Goal: Browse casually: Explore the website without a specific task or goal

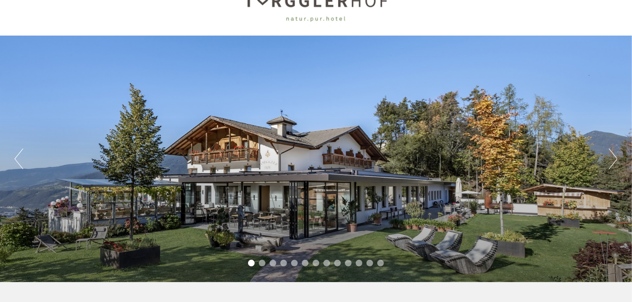
scroll to position [83, 0]
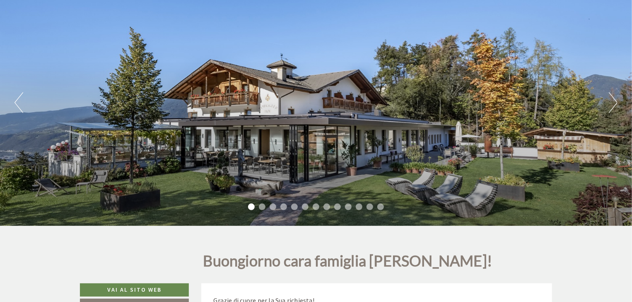
drag, startPoint x: 518, startPoint y: 113, endPoint x: 298, endPoint y: 137, distance: 221.3
click at [298, 137] on div "Previous Next 1 2 3 4 5 6 7 8 9 10 11 12 13" at bounding box center [316, 102] width 632 height 247
click at [614, 109] on button "Next" at bounding box center [613, 102] width 9 height 21
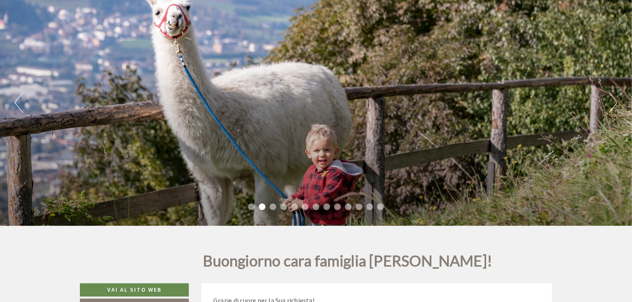
click at [614, 109] on button "Next" at bounding box center [613, 102] width 9 height 21
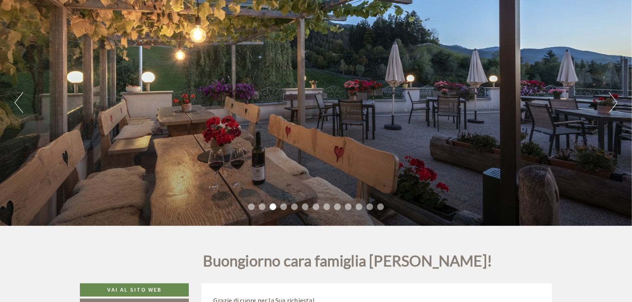
scroll to position [0, 0]
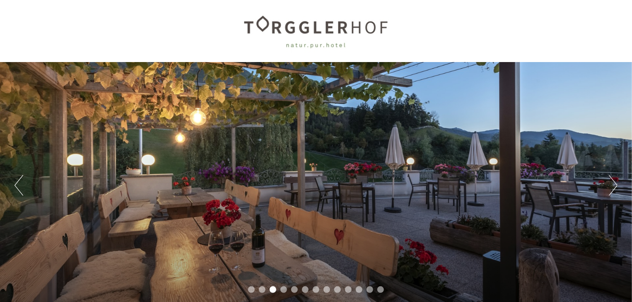
click at [616, 191] on button "Next" at bounding box center [613, 185] width 9 height 21
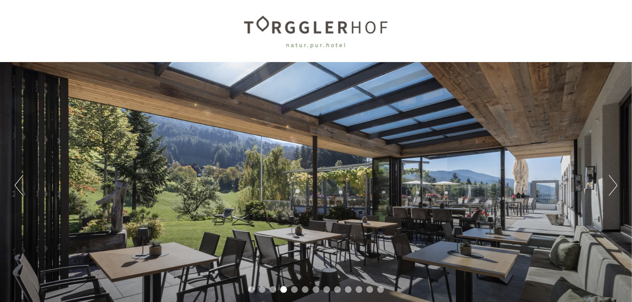
click at [616, 191] on button "Next" at bounding box center [613, 185] width 9 height 21
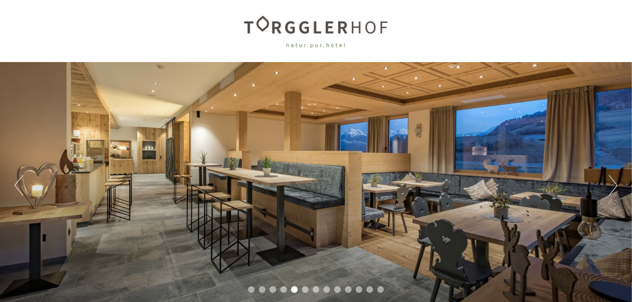
click at [616, 191] on button "Next" at bounding box center [613, 185] width 9 height 21
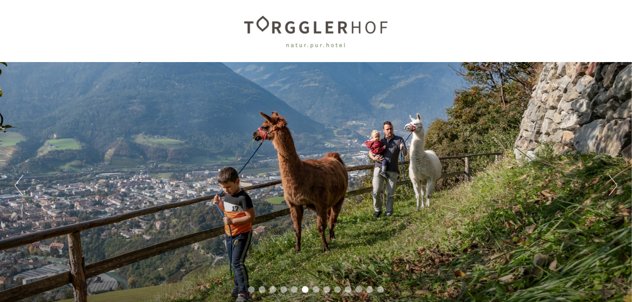
click at [616, 191] on button "Next" at bounding box center [613, 185] width 9 height 21
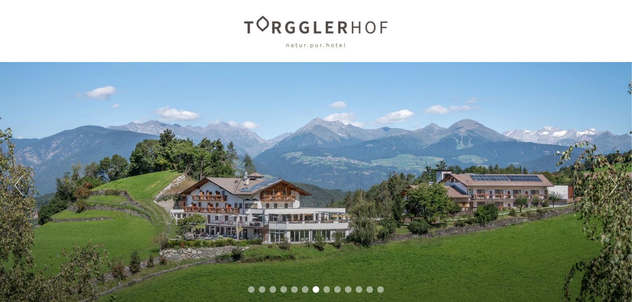
click at [616, 191] on button "Next" at bounding box center [613, 185] width 9 height 21
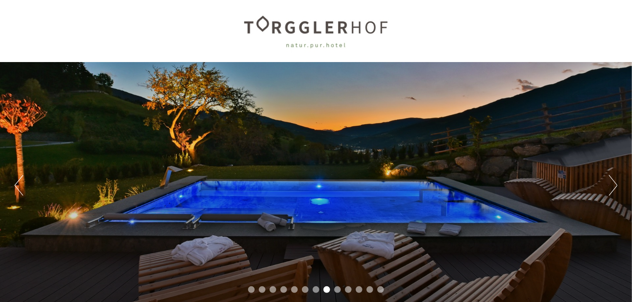
click at [616, 191] on button "Next" at bounding box center [613, 185] width 9 height 21
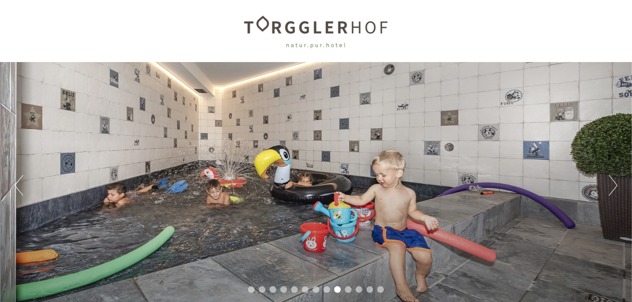
click at [616, 191] on button "Next" at bounding box center [613, 185] width 9 height 21
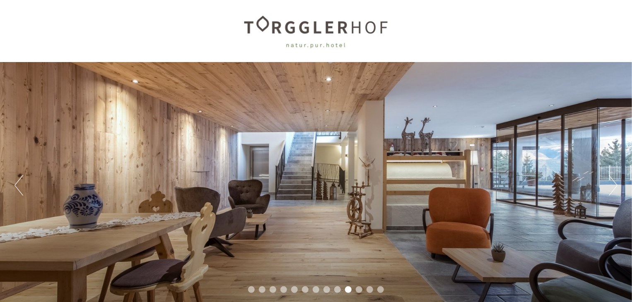
click at [616, 191] on button "Next" at bounding box center [613, 185] width 9 height 21
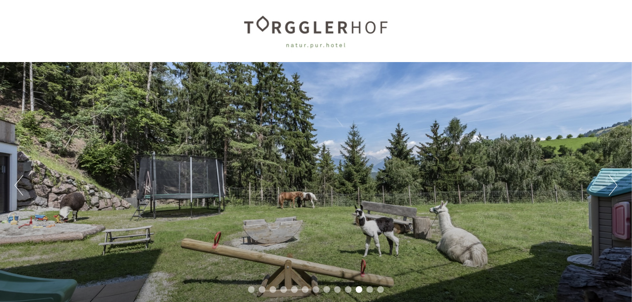
click at [616, 191] on button "Next" at bounding box center [613, 185] width 9 height 21
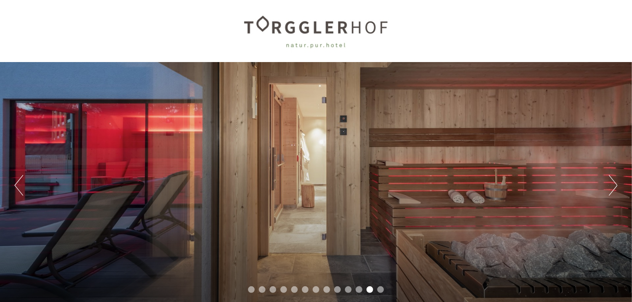
click at [616, 191] on button "Next" at bounding box center [613, 185] width 9 height 21
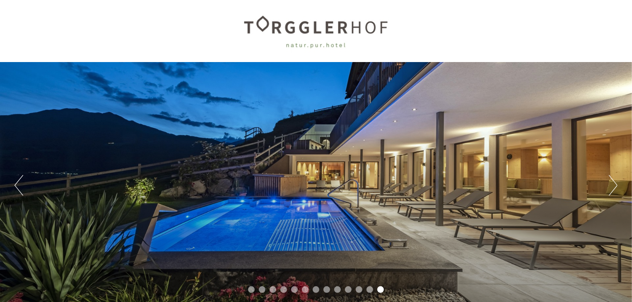
click at [616, 191] on button "Next" at bounding box center [613, 185] width 9 height 21
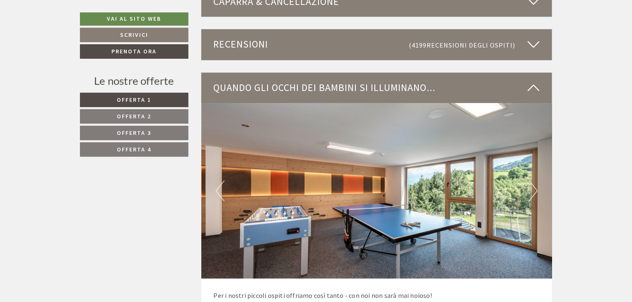
scroll to position [2361, 0]
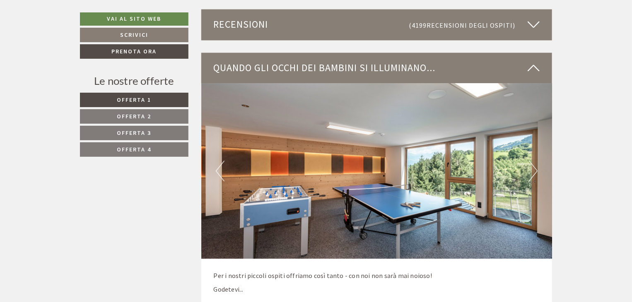
click at [533, 174] on button "Next" at bounding box center [533, 171] width 9 height 21
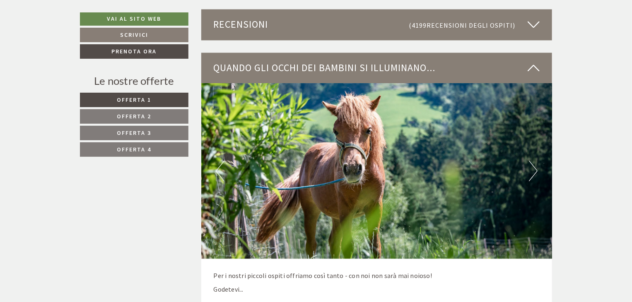
click at [533, 174] on button "Next" at bounding box center [533, 171] width 9 height 21
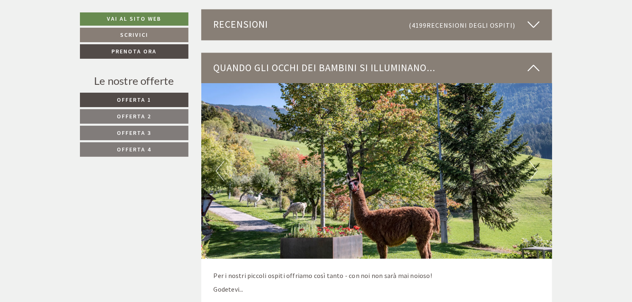
click at [533, 174] on button "Next" at bounding box center [533, 171] width 9 height 21
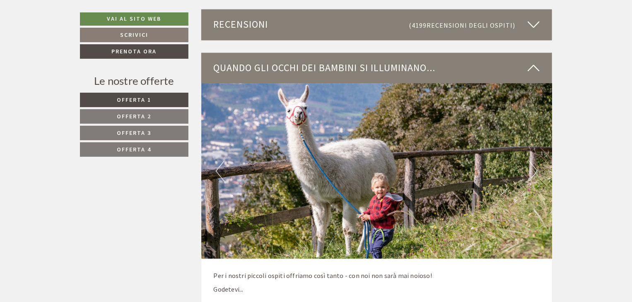
click at [533, 174] on button "Next" at bounding box center [533, 171] width 9 height 21
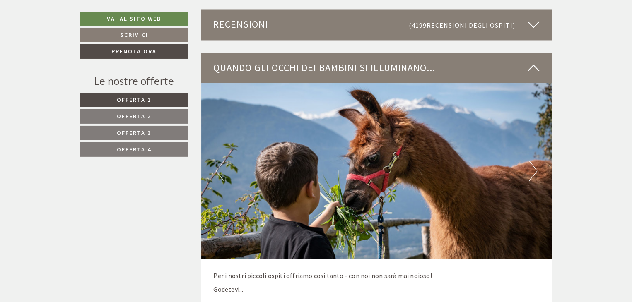
click at [533, 174] on button "Next" at bounding box center [533, 171] width 9 height 21
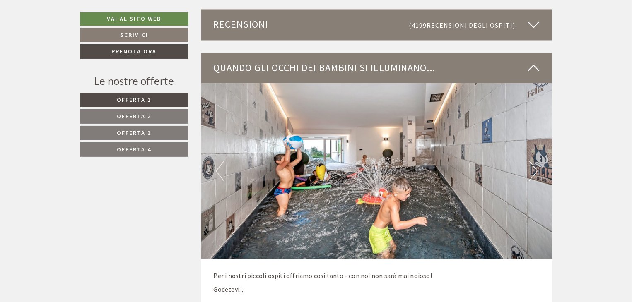
click at [533, 174] on button "Next" at bounding box center [533, 171] width 9 height 21
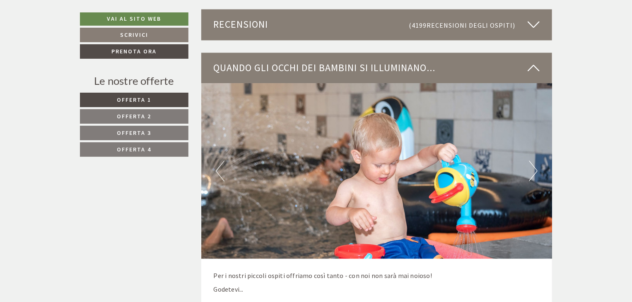
click at [536, 176] on button "Next" at bounding box center [533, 171] width 9 height 21
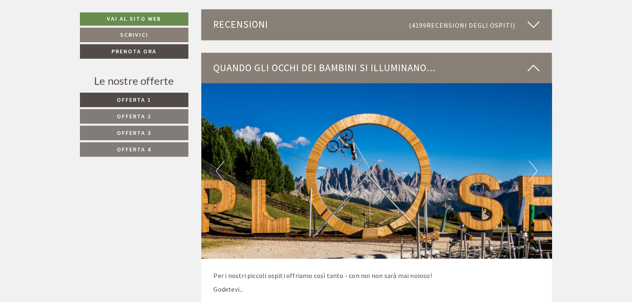
click at [536, 176] on button "Next" at bounding box center [533, 171] width 9 height 21
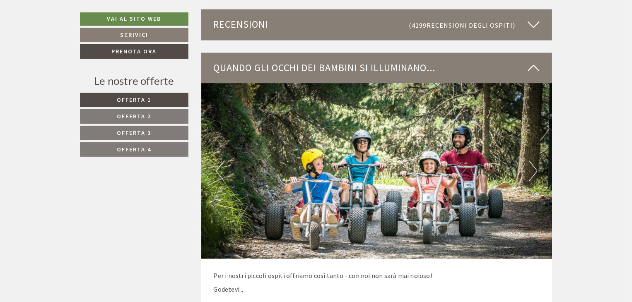
click at [214, 168] on img at bounding box center [376, 172] width 351 height 176
click at [216, 169] on button "Previous" at bounding box center [220, 171] width 9 height 21
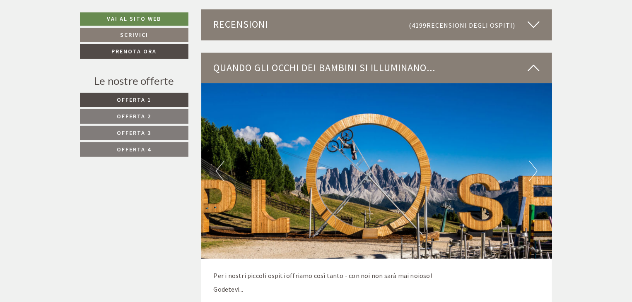
click at [532, 171] on button "Next" at bounding box center [533, 171] width 9 height 21
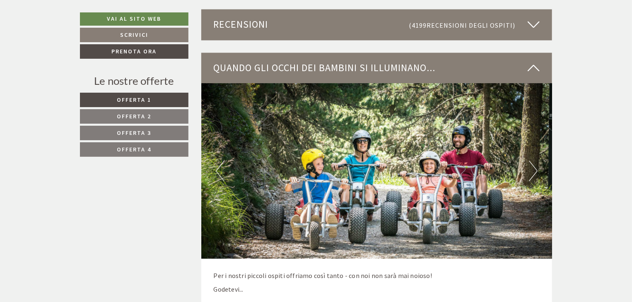
click at [532, 171] on button "Next" at bounding box center [533, 171] width 9 height 21
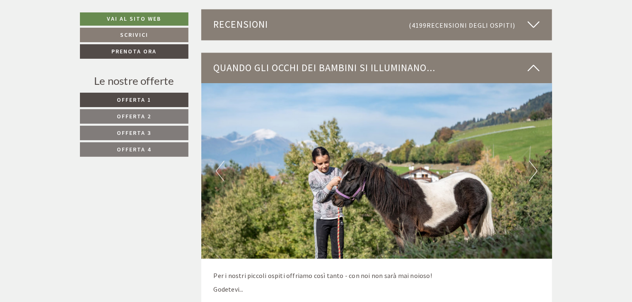
click at [532, 171] on button "Next" at bounding box center [533, 171] width 9 height 21
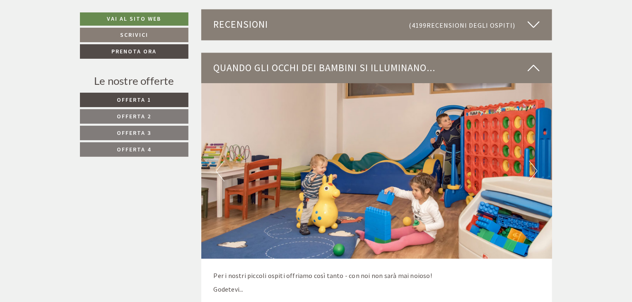
click at [532, 171] on button "Next" at bounding box center [533, 171] width 9 height 21
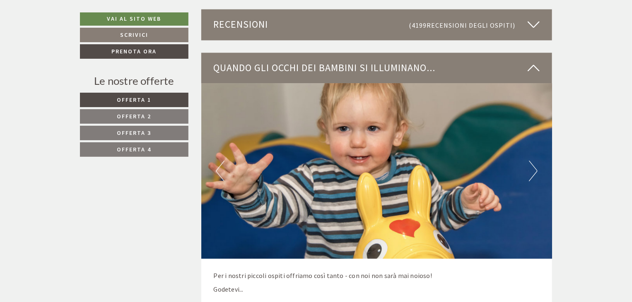
click at [532, 171] on button "Next" at bounding box center [533, 171] width 9 height 21
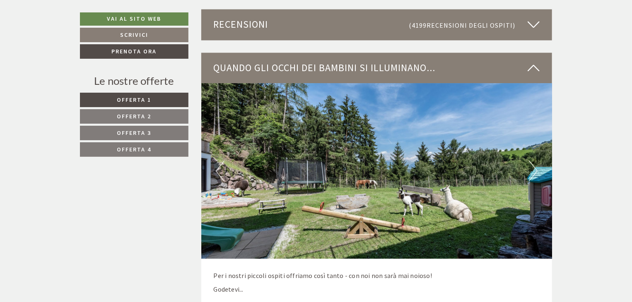
click at [532, 171] on button "Next" at bounding box center [533, 171] width 9 height 21
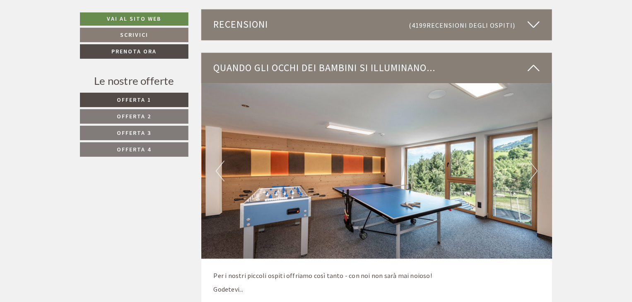
click at [532, 171] on button "Next" at bounding box center [533, 171] width 9 height 21
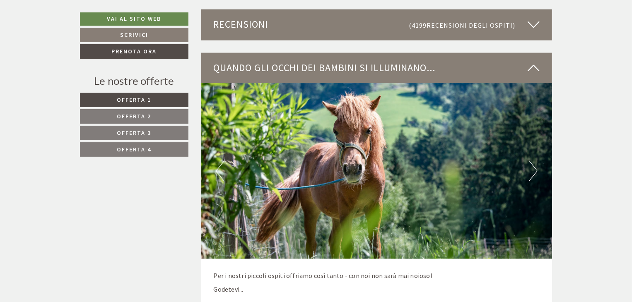
click at [532, 171] on button "Next" at bounding box center [533, 171] width 9 height 21
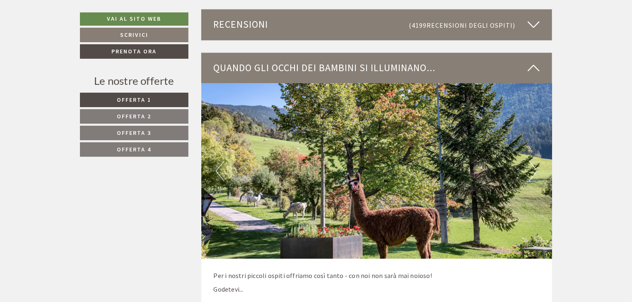
click at [532, 171] on button "Next" at bounding box center [533, 171] width 9 height 21
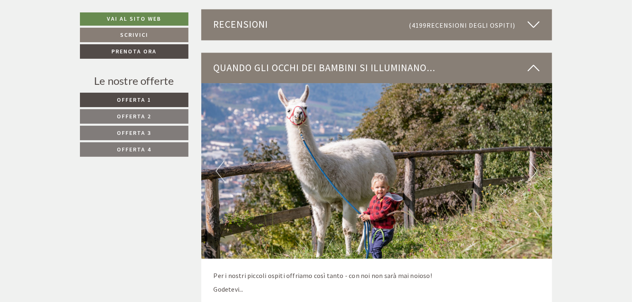
click at [532, 171] on button "Next" at bounding box center [533, 171] width 9 height 21
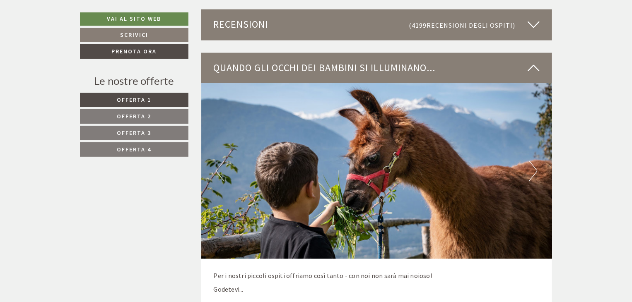
click at [532, 171] on button "Next" at bounding box center [533, 171] width 9 height 21
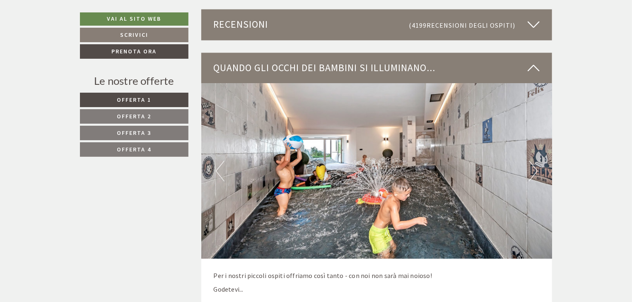
click at [532, 171] on button "Next" at bounding box center [533, 171] width 9 height 21
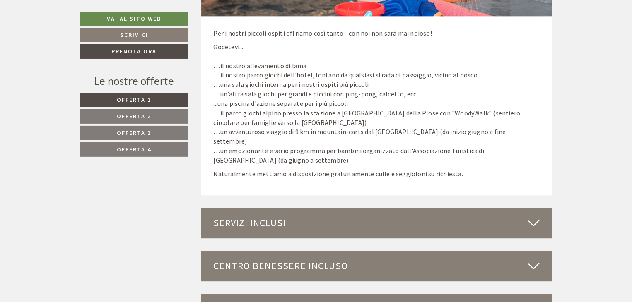
scroll to position [2609, 0]
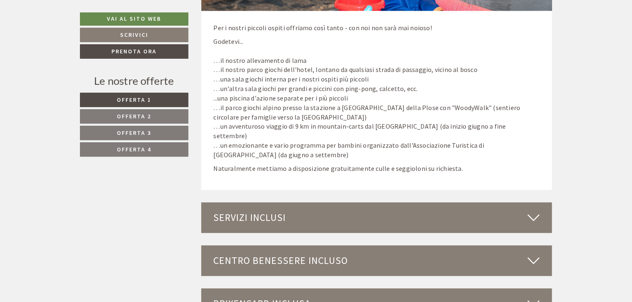
click at [236, 205] on div "Servizi inclusi" at bounding box center [376, 218] width 351 height 31
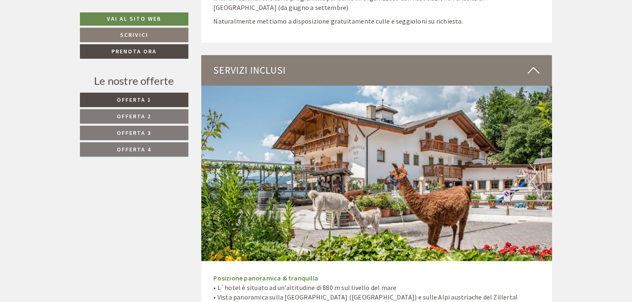
scroll to position [2775, 0]
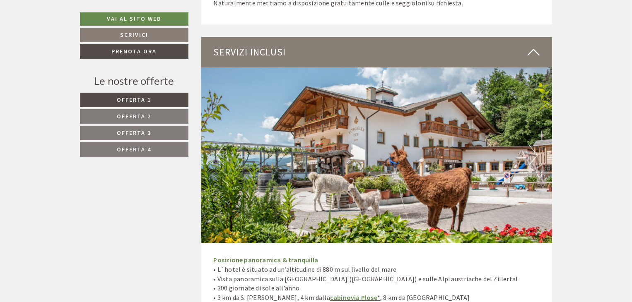
click at [533, 145] on button "Next" at bounding box center [533, 155] width 9 height 21
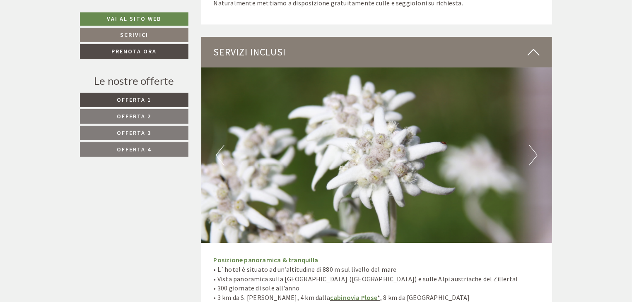
click at [533, 145] on button "Next" at bounding box center [533, 155] width 9 height 21
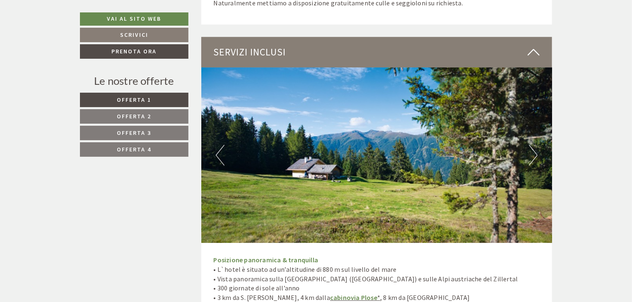
click at [533, 145] on button "Next" at bounding box center [533, 155] width 9 height 21
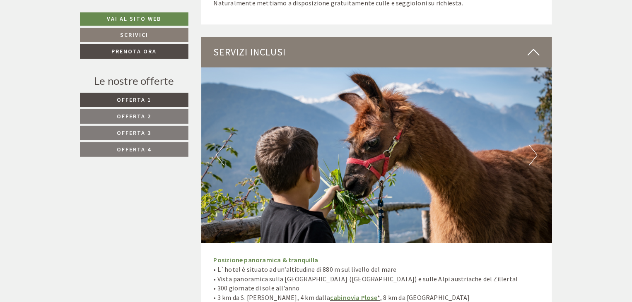
click at [533, 145] on button "Next" at bounding box center [533, 155] width 9 height 21
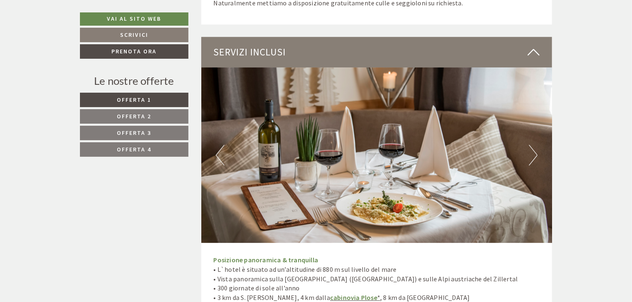
click at [533, 145] on button "Next" at bounding box center [533, 155] width 9 height 21
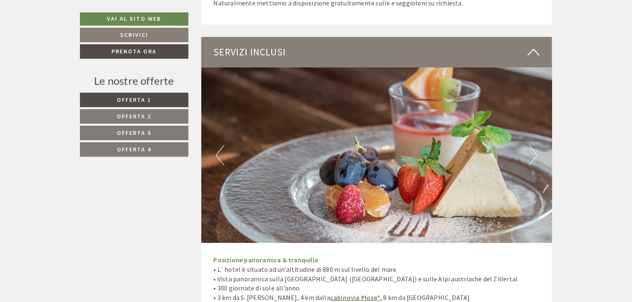
click at [533, 145] on button "Next" at bounding box center [533, 155] width 9 height 21
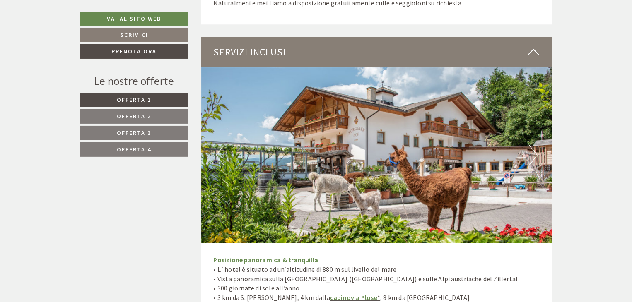
click at [533, 145] on button "Next" at bounding box center [533, 155] width 9 height 21
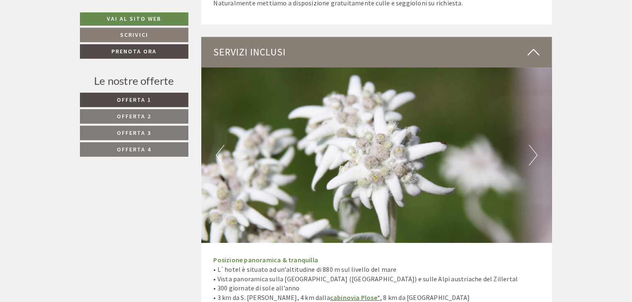
click at [533, 145] on button "Next" at bounding box center [533, 155] width 9 height 21
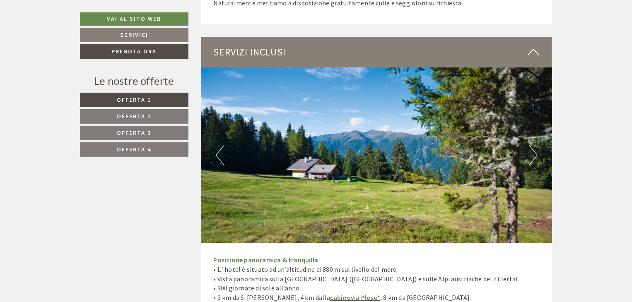
click at [533, 145] on button "Next" at bounding box center [533, 155] width 9 height 21
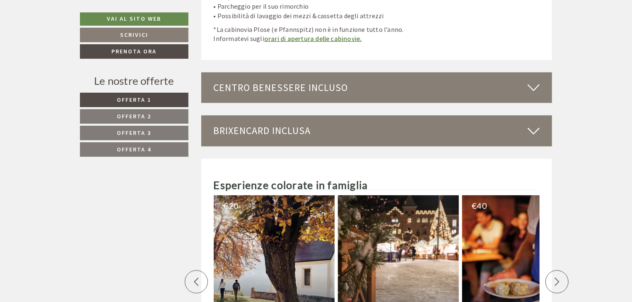
scroll to position [3355, 0]
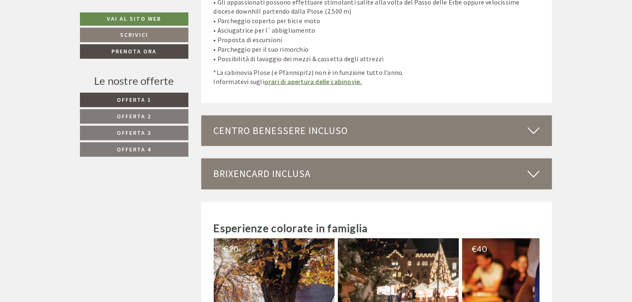
click at [365, 159] on div "BrixenCard inclusa" at bounding box center [376, 174] width 351 height 31
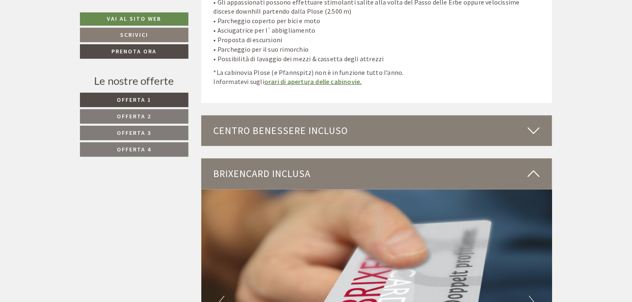
click at [363, 116] on div "Centro benessere incluso" at bounding box center [376, 131] width 351 height 31
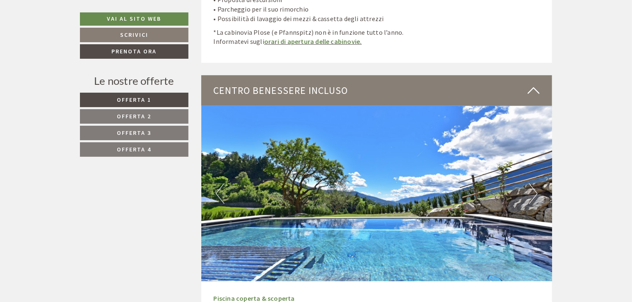
scroll to position [3437, 0]
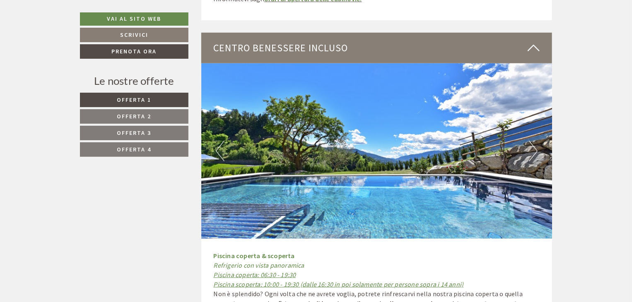
click at [538, 132] on img at bounding box center [376, 151] width 351 height 176
click at [535, 141] on button "Next" at bounding box center [533, 151] width 9 height 21
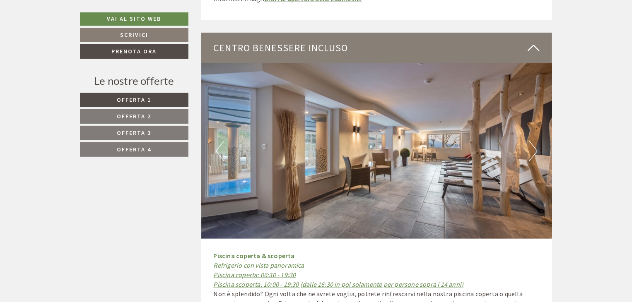
click at [535, 141] on button "Next" at bounding box center [533, 151] width 9 height 21
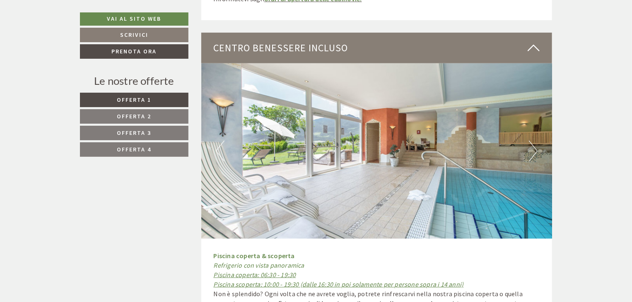
click at [535, 141] on button "Next" at bounding box center [533, 151] width 9 height 21
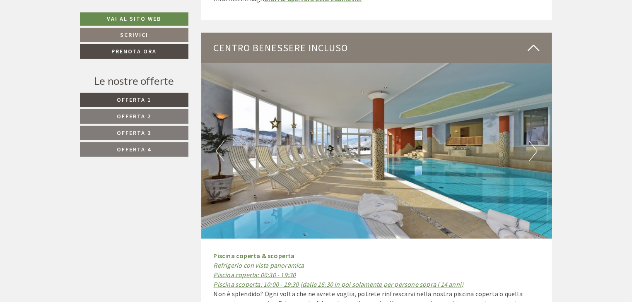
click at [535, 141] on button "Next" at bounding box center [533, 151] width 9 height 21
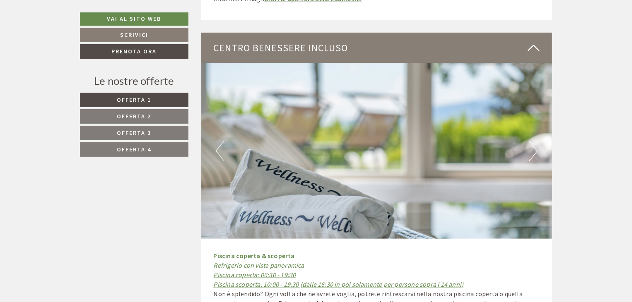
click at [535, 141] on button "Next" at bounding box center [533, 151] width 9 height 21
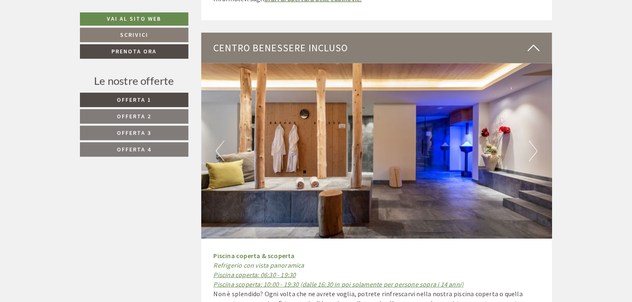
click at [535, 141] on button "Next" at bounding box center [533, 151] width 9 height 21
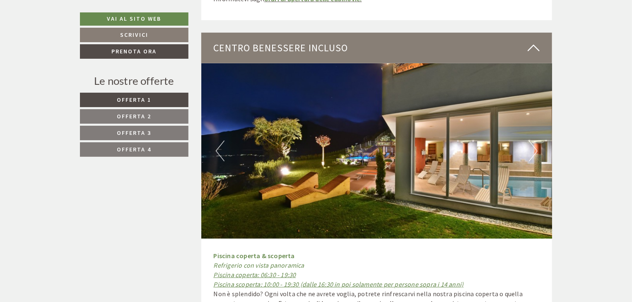
click at [534, 141] on button "Next" at bounding box center [533, 151] width 9 height 21
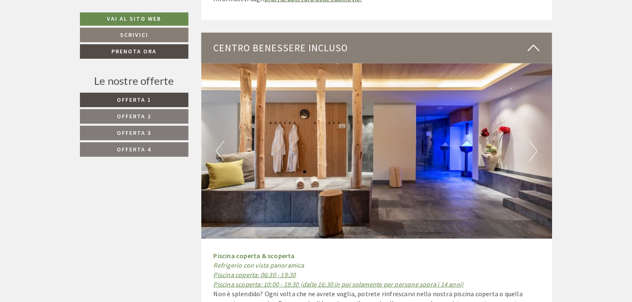
click at [534, 141] on button "Next" at bounding box center [533, 151] width 9 height 21
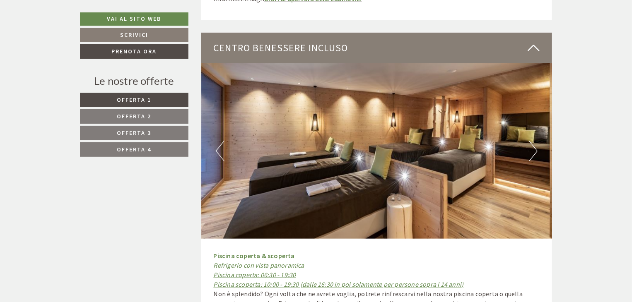
click at [534, 141] on button "Next" at bounding box center [533, 151] width 9 height 21
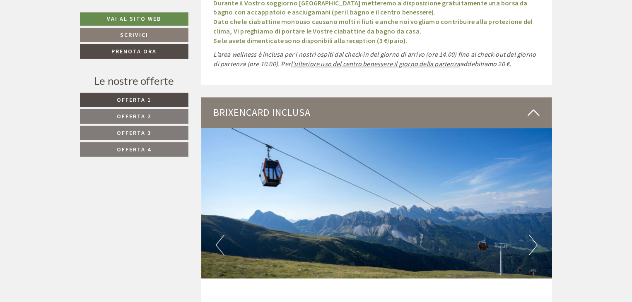
scroll to position [4142, 0]
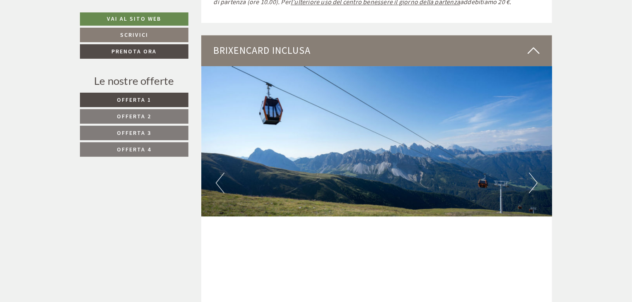
click at [528, 152] on img at bounding box center [376, 141] width 351 height 151
click at [533, 173] on button "Next" at bounding box center [533, 183] width 9 height 21
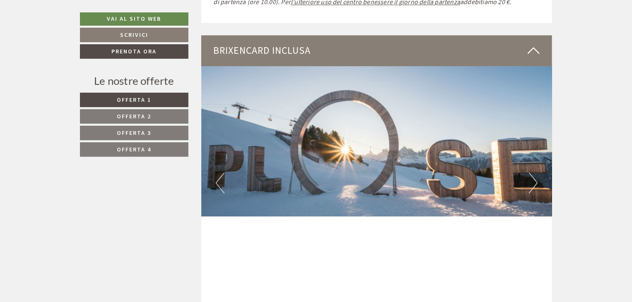
click at [533, 173] on button "Next" at bounding box center [533, 183] width 9 height 21
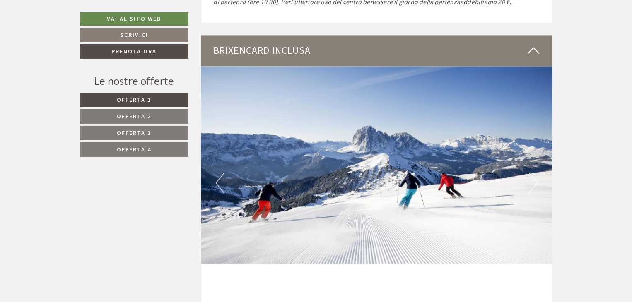
click at [226, 164] on img at bounding box center [376, 165] width 351 height 198
click at [222, 173] on button "Previous" at bounding box center [220, 183] width 9 height 21
click at [537, 151] on div "Previous Next" at bounding box center [376, 183] width 351 height 234
click at [536, 173] on button "Next" at bounding box center [533, 183] width 9 height 21
click at [535, 173] on button "Next" at bounding box center [533, 183] width 9 height 21
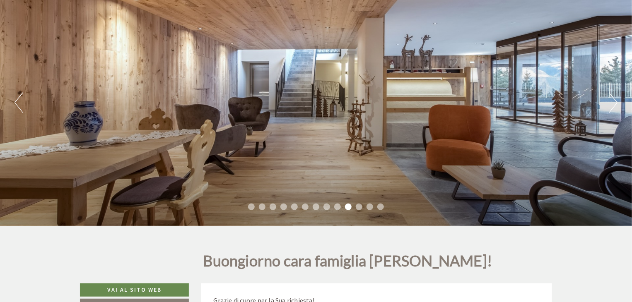
scroll to position [0, 0]
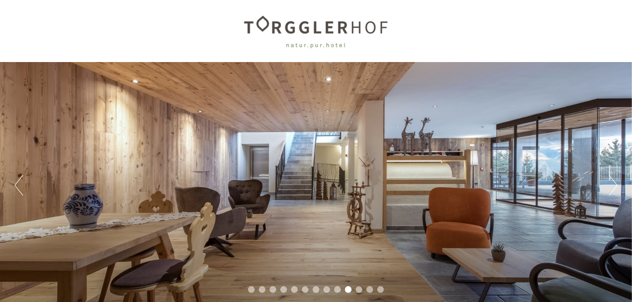
click at [615, 190] on button "Next" at bounding box center [613, 185] width 9 height 21
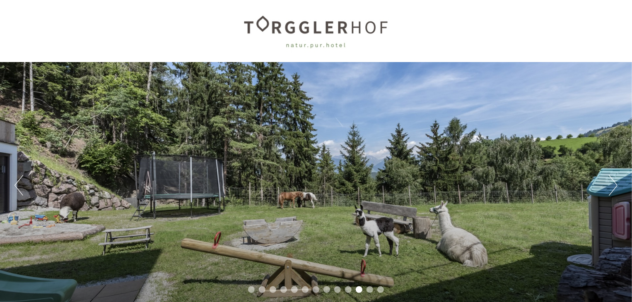
click at [615, 189] on button "Next" at bounding box center [613, 185] width 9 height 21
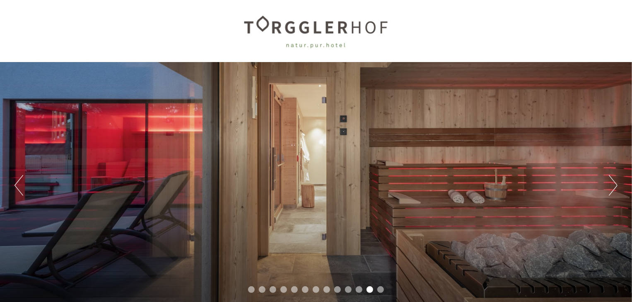
click at [615, 189] on button "Next" at bounding box center [613, 185] width 9 height 21
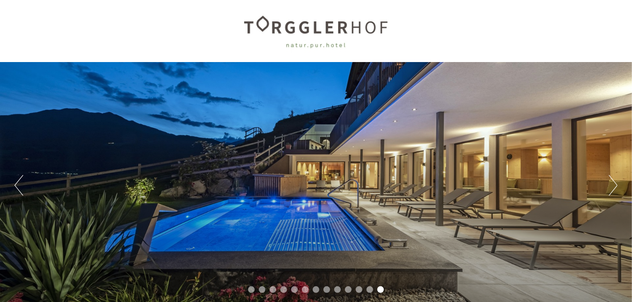
click at [615, 189] on button "Next" at bounding box center [613, 185] width 9 height 21
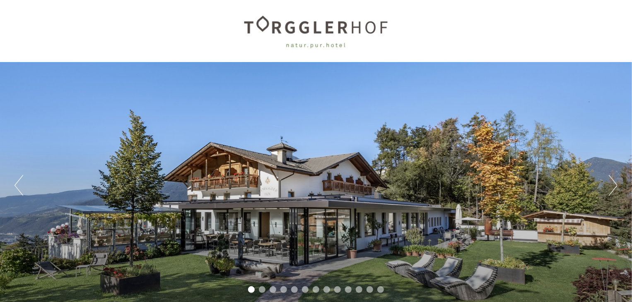
click at [615, 189] on button "Next" at bounding box center [613, 185] width 9 height 21
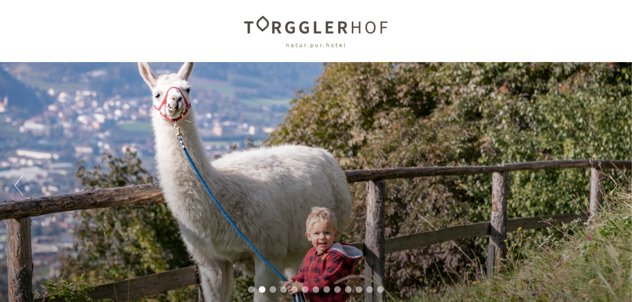
click at [615, 189] on button "Next" at bounding box center [613, 185] width 9 height 21
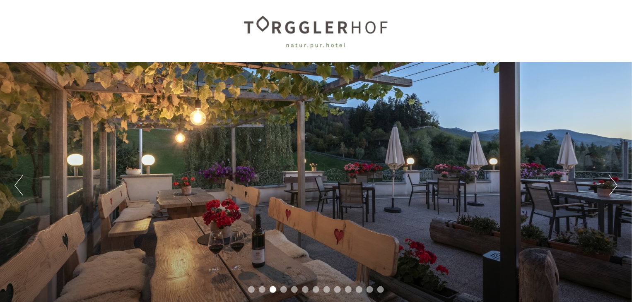
click at [615, 189] on button "Next" at bounding box center [613, 185] width 9 height 21
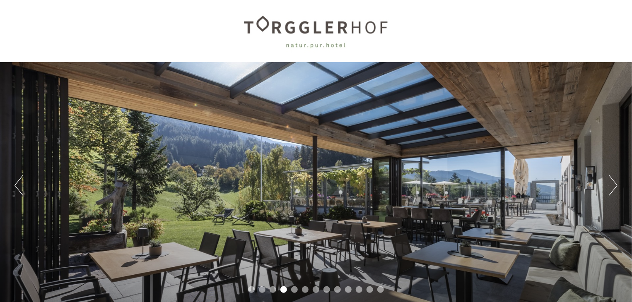
click at [615, 189] on button "Next" at bounding box center [613, 185] width 9 height 21
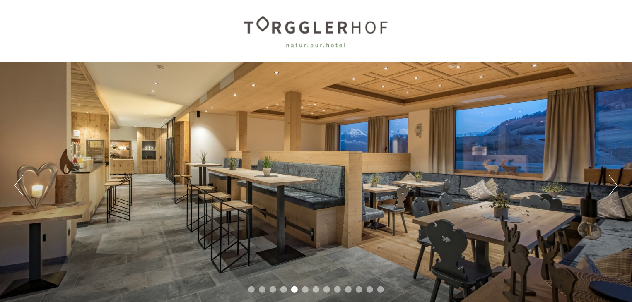
click at [615, 189] on button "Next" at bounding box center [613, 185] width 9 height 21
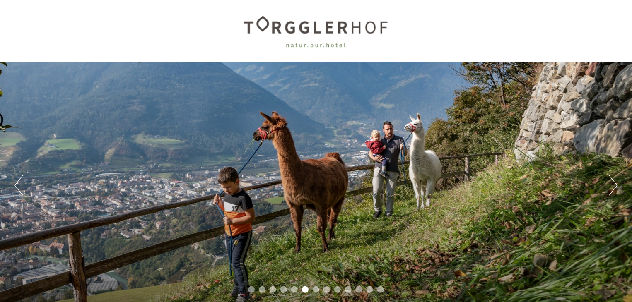
click at [615, 189] on button "Next" at bounding box center [613, 185] width 9 height 21
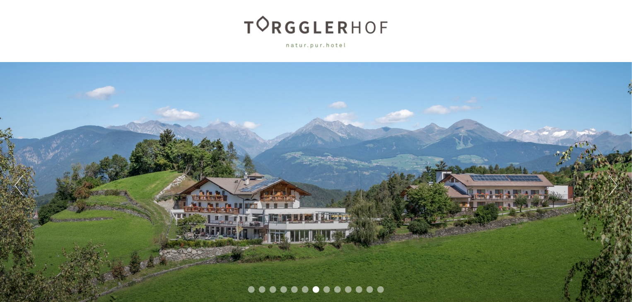
click at [615, 189] on button "Next" at bounding box center [613, 185] width 9 height 21
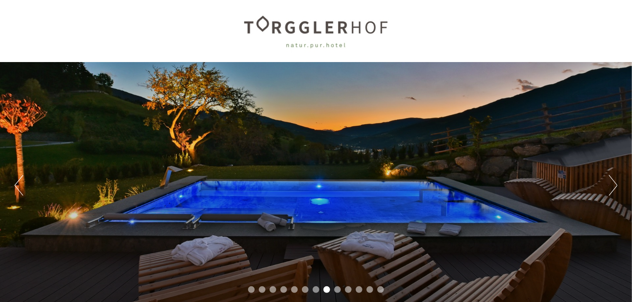
click at [615, 189] on button "Next" at bounding box center [613, 185] width 9 height 21
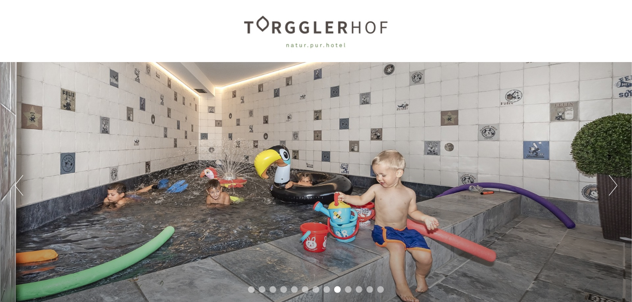
click at [615, 189] on button "Next" at bounding box center [613, 185] width 9 height 21
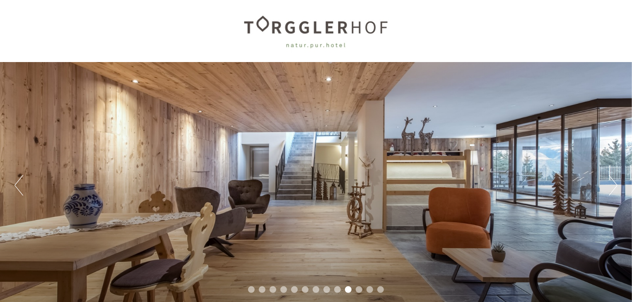
click at [615, 189] on button "Next" at bounding box center [613, 185] width 9 height 21
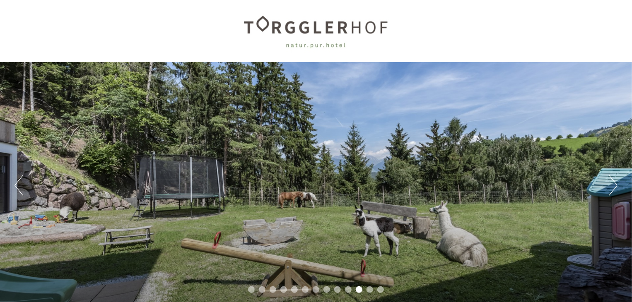
click at [615, 189] on button "Next" at bounding box center [613, 185] width 9 height 21
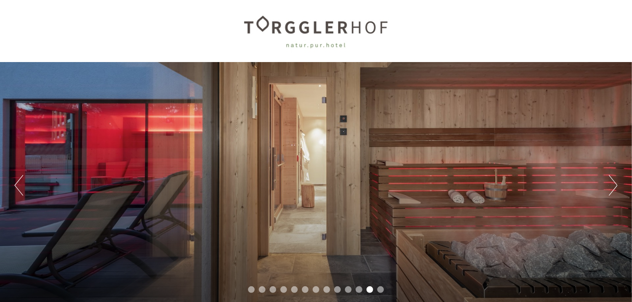
click at [615, 189] on button "Next" at bounding box center [613, 185] width 9 height 21
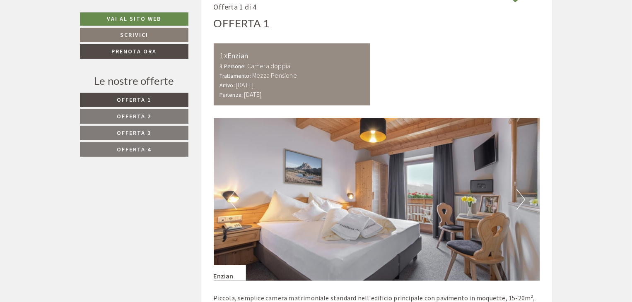
scroll to position [497, 0]
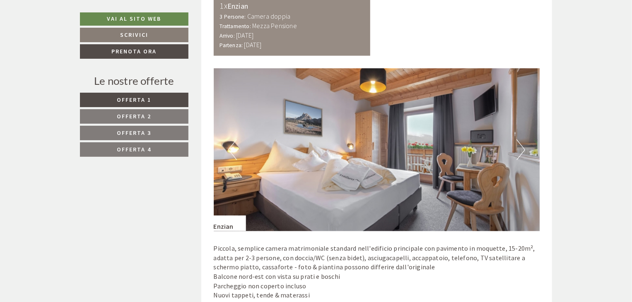
click at [522, 153] on button "Next" at bounding box center [520, 150] width 9 height 21
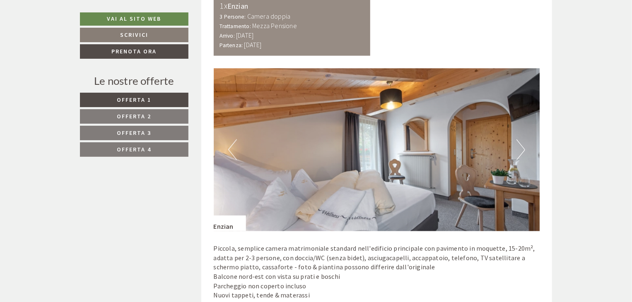
click at [522, 153] on button "Next" at bounding box center [520, 150] width 9 height 21
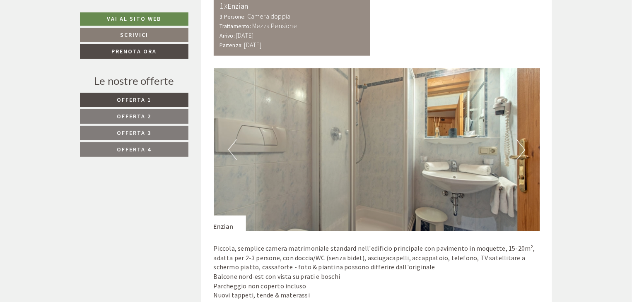
click at [522, 153] on button "Next" at bounding box center [520, 150] width 9 height 21
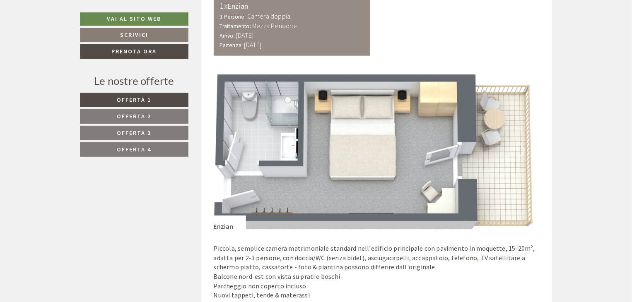
click at [522, 153] on button "Next" at bounding box center [520, 150] width 9 height 21
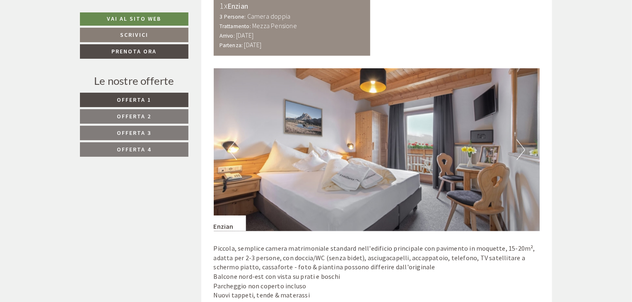
click at [522, 153] on button "Next" at bounding box center [520, 150] width 9 height 21
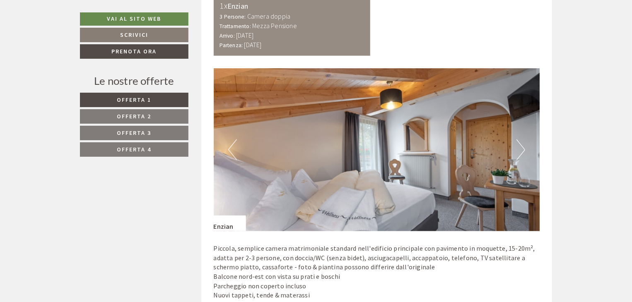
click at [522, 153] on button "Next" at bounding box center [520, 150] width 9 height 21
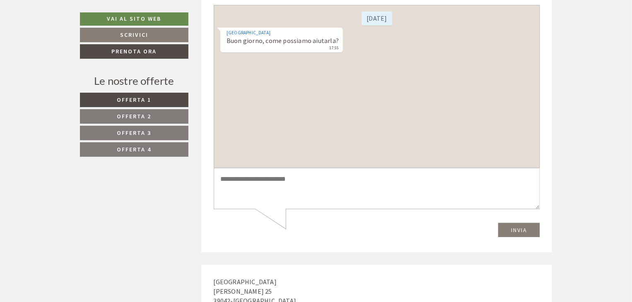
scroll to position [5194, 0]
